Goal: Find specific page/section: Find specific page/section

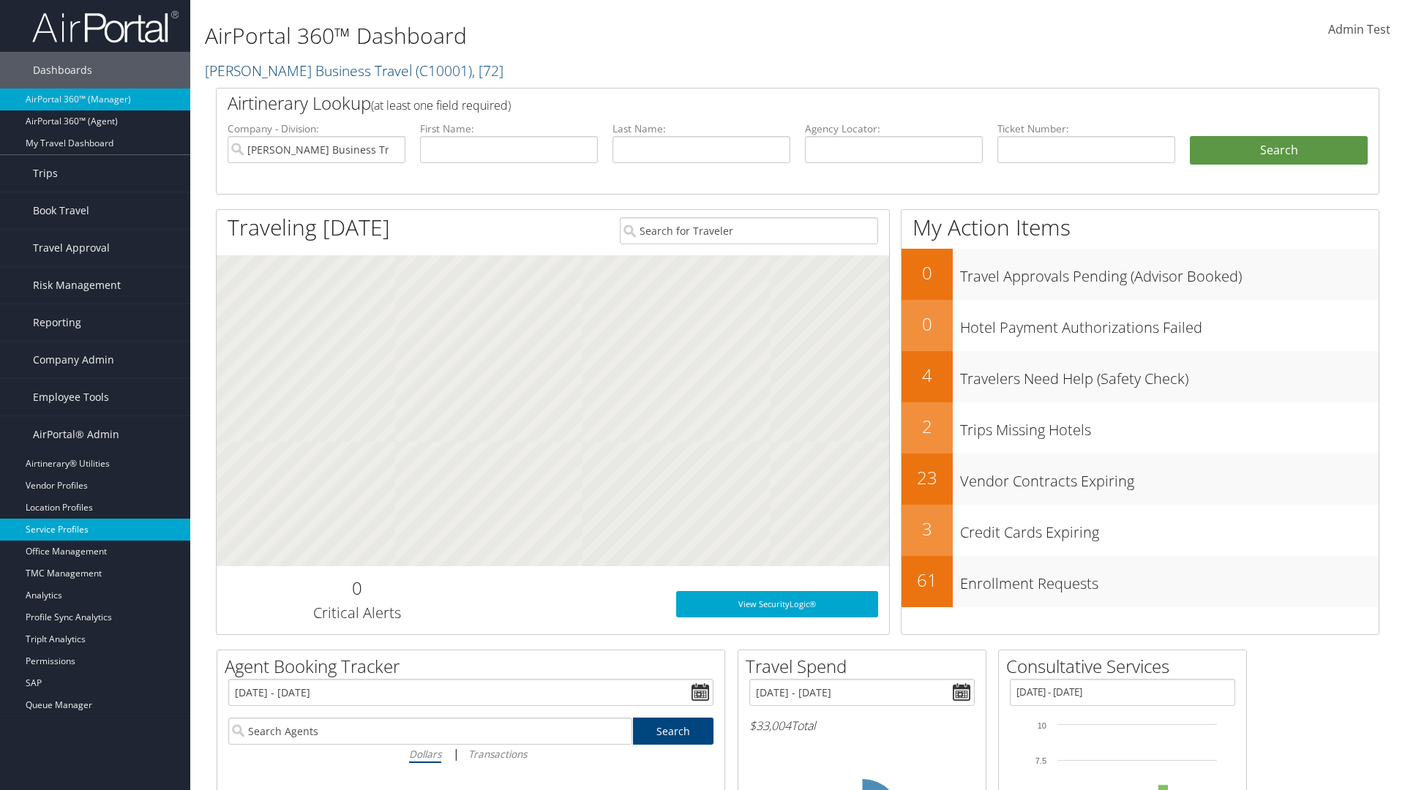
click at [95, 530] on link "Service Profiles" at bounding box center [95, 530] width 190 height 22
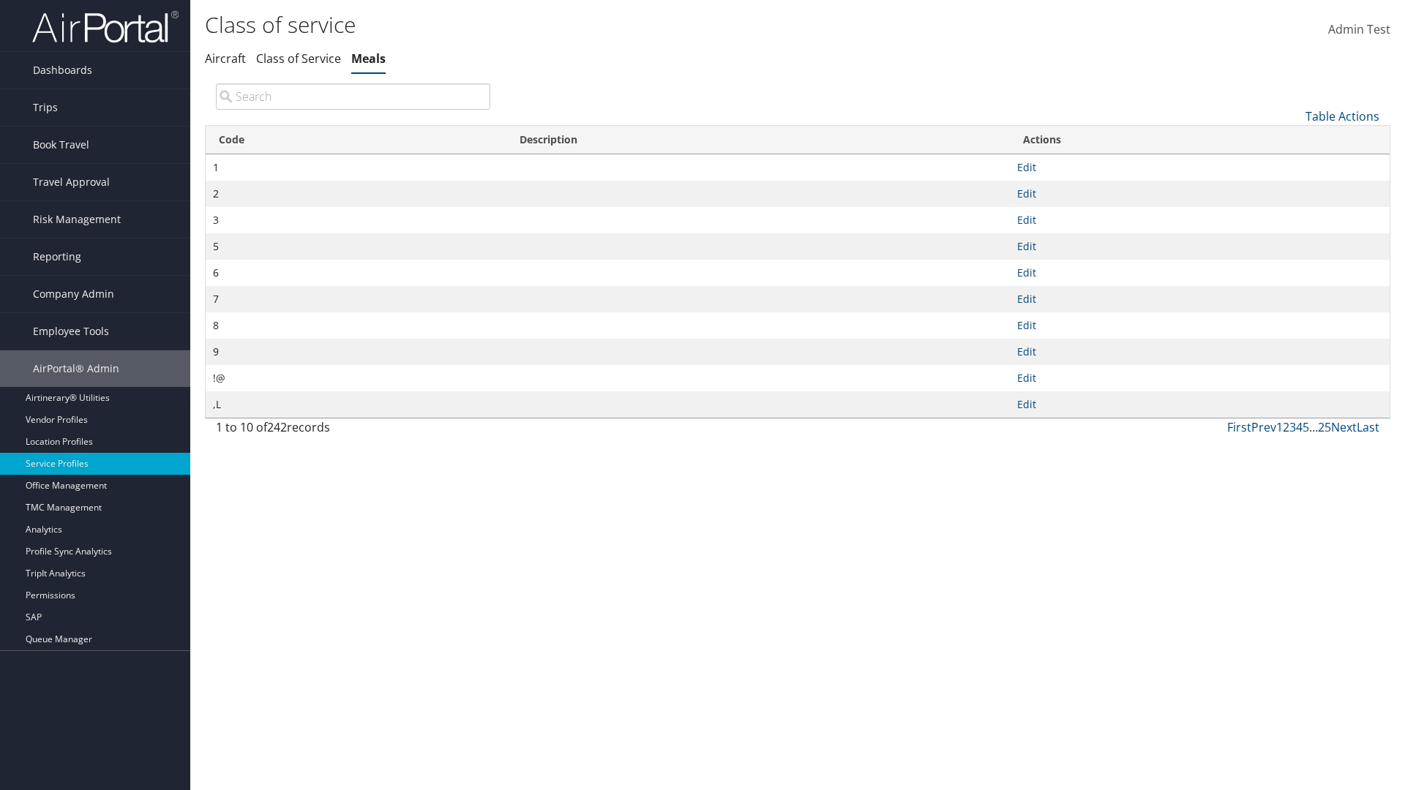
click at [356, 140] on th "Code" at bounding box center [356, 140] width 301 height 29
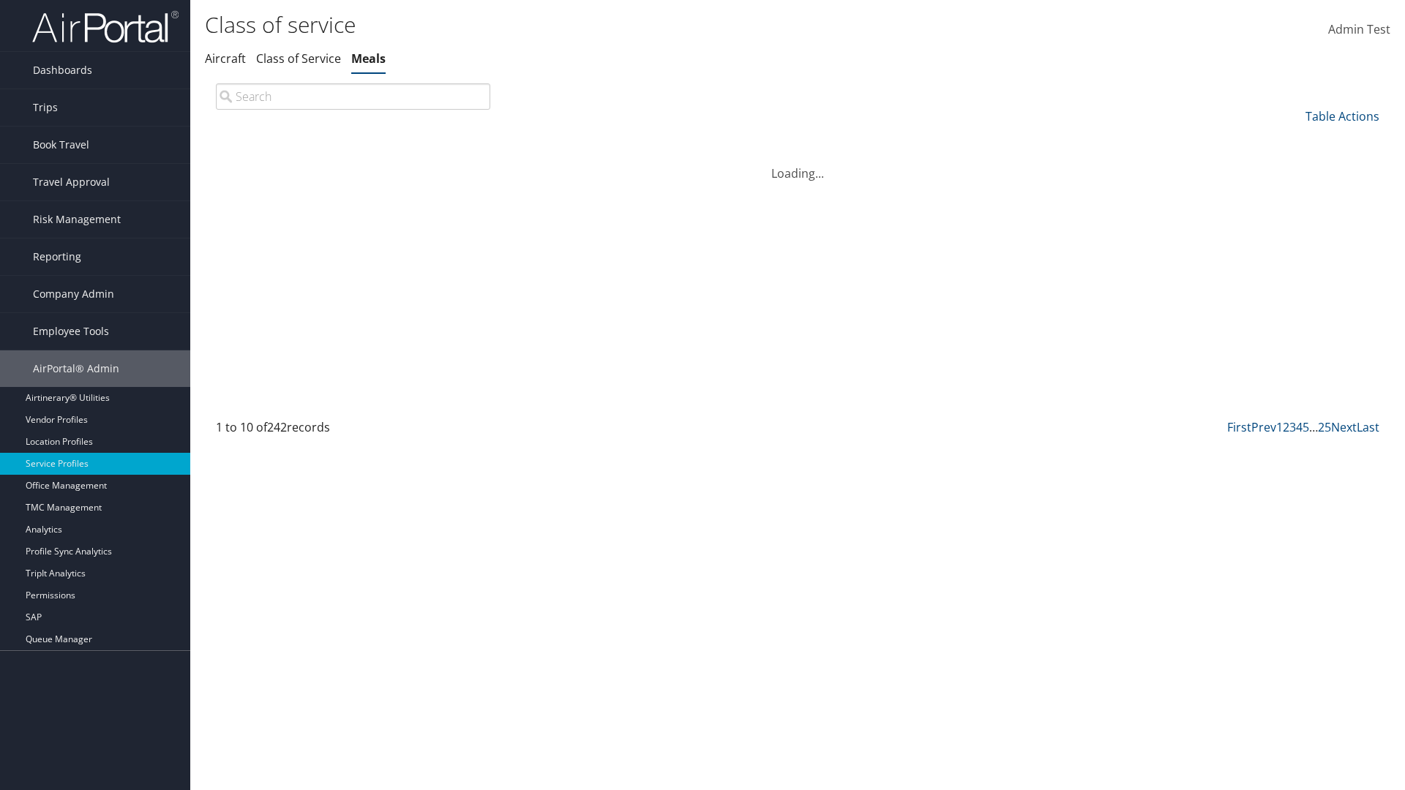
click at [356, 140] on th "Code" at bounding box center [356, 140] width 301 height 29
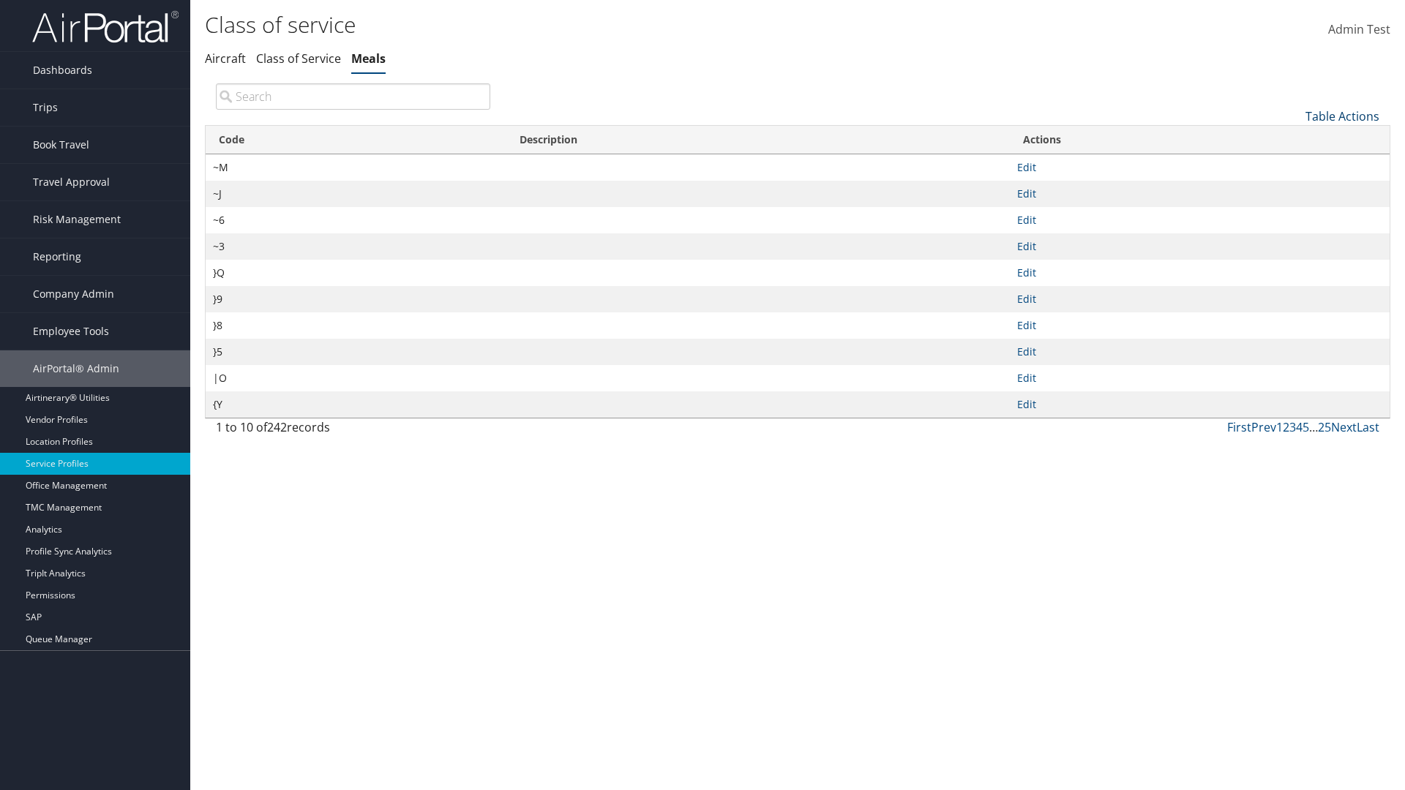
click at [1342, 116] on link "Table Actions" at bounding box center [1343, 116] width 74 height 16
click at [1293, 213] on link "Page Length" at bounding box center [1293, 213] width 192 height 25
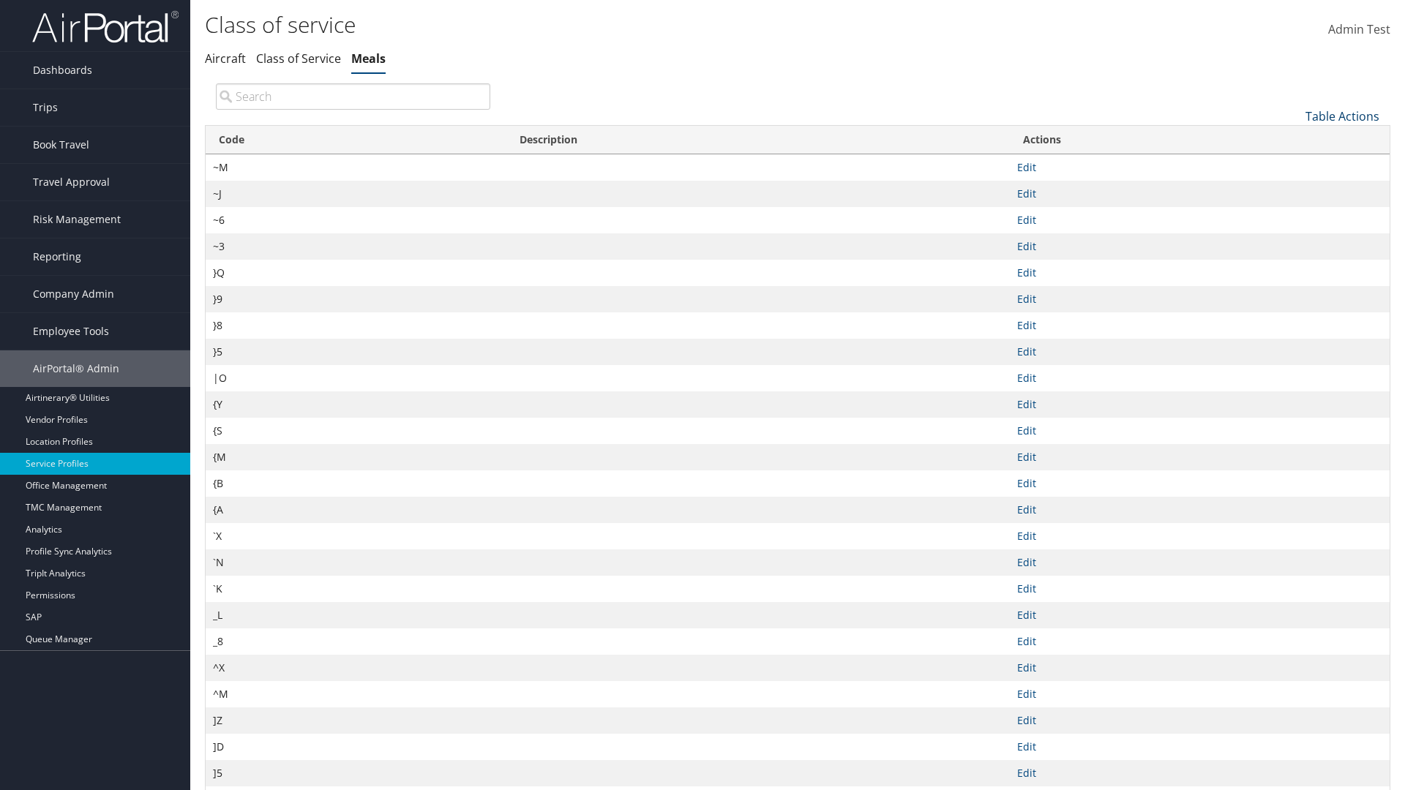
click at [1342, 116] on link "Table Actions" at bounding box center [1343, 116] width 74 height 16
click at [1293, 190] on link "50" at bounding box center [1293, 190] width 192 height 25
